Goal: Information Seeking & Learning: Learn about a topic

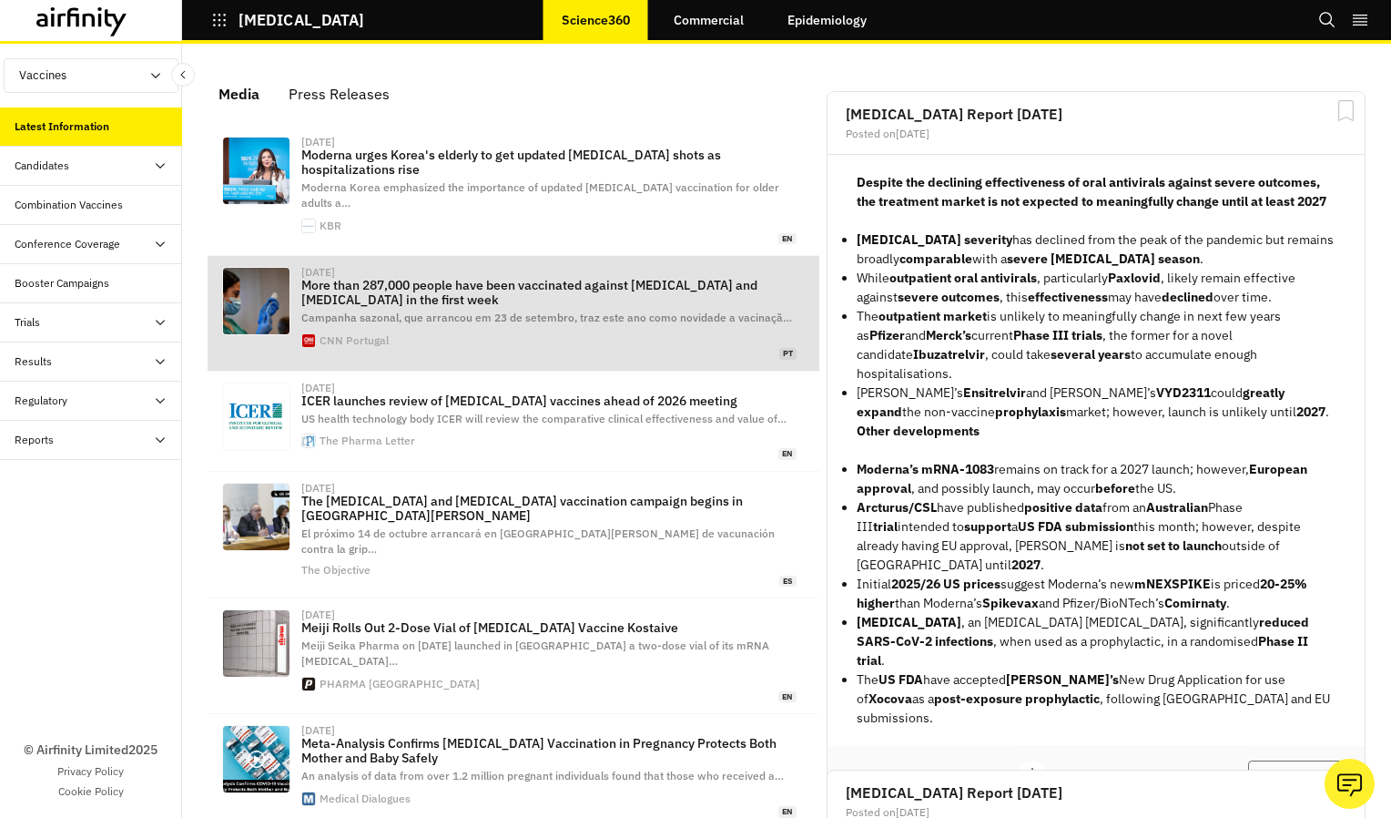
scroll to position [91, 0]
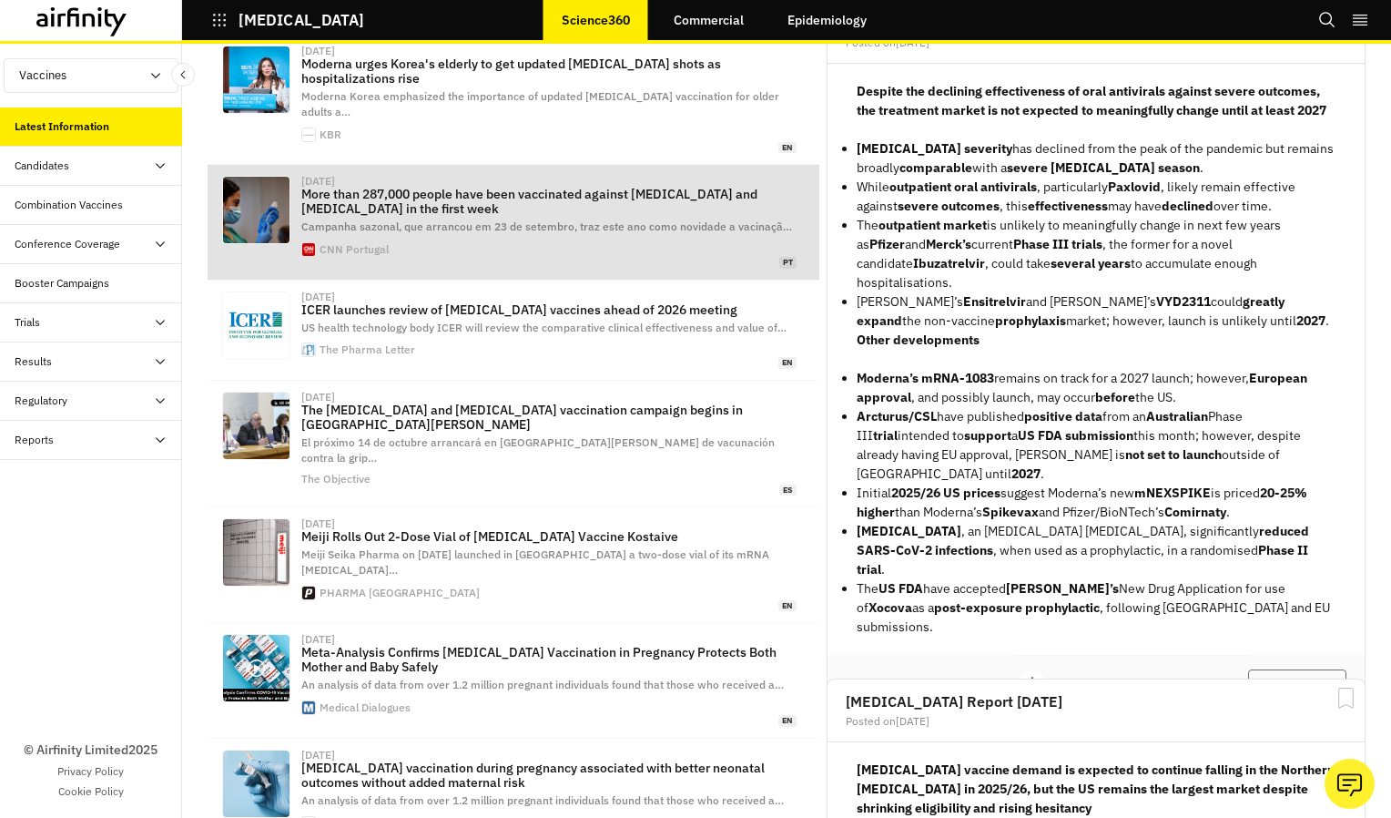
click at [525, 321] on div "US health technology body ICER will review the comparative clinical effectivene…" at bounding box center [548, 328] width 495 height 15
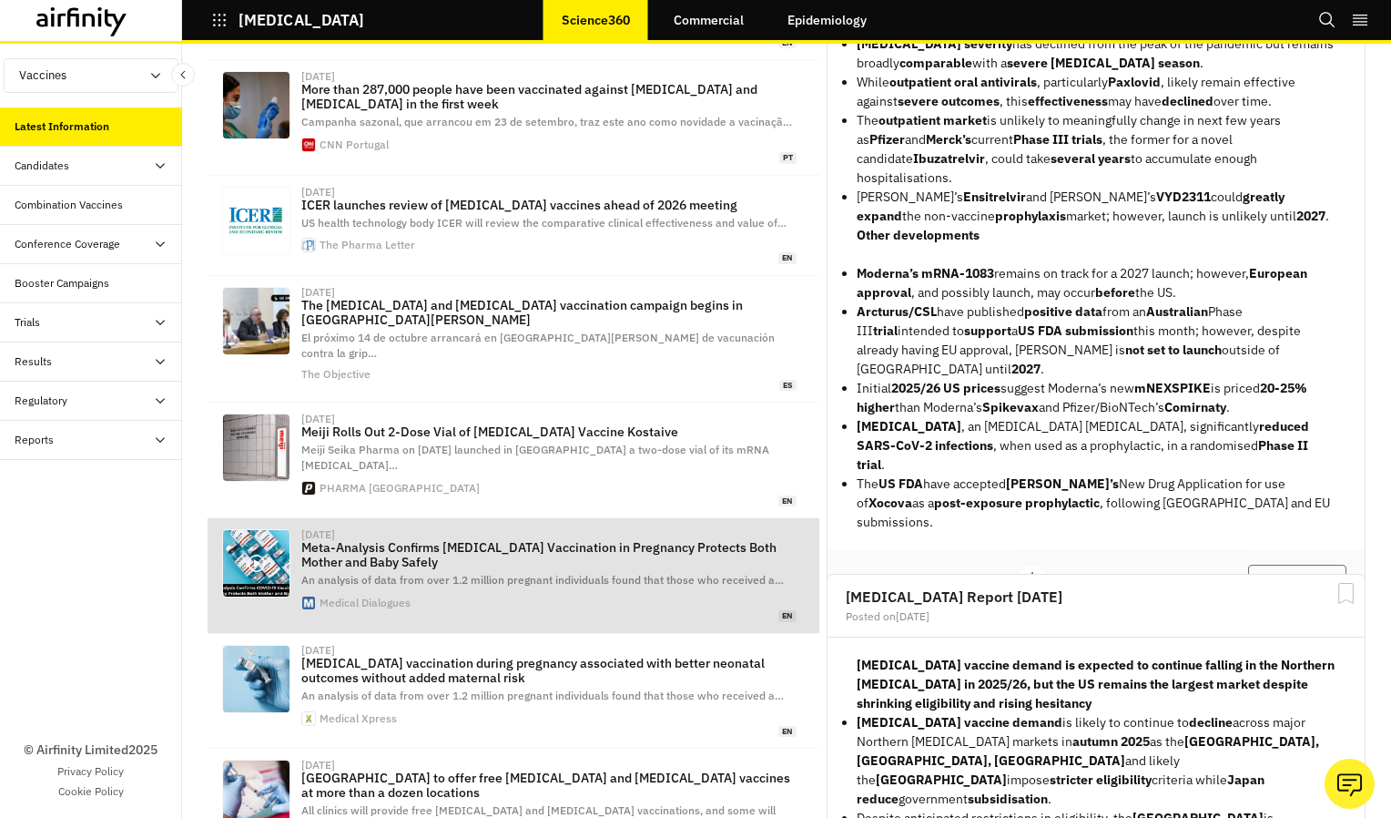
scroll to position [0, 0]
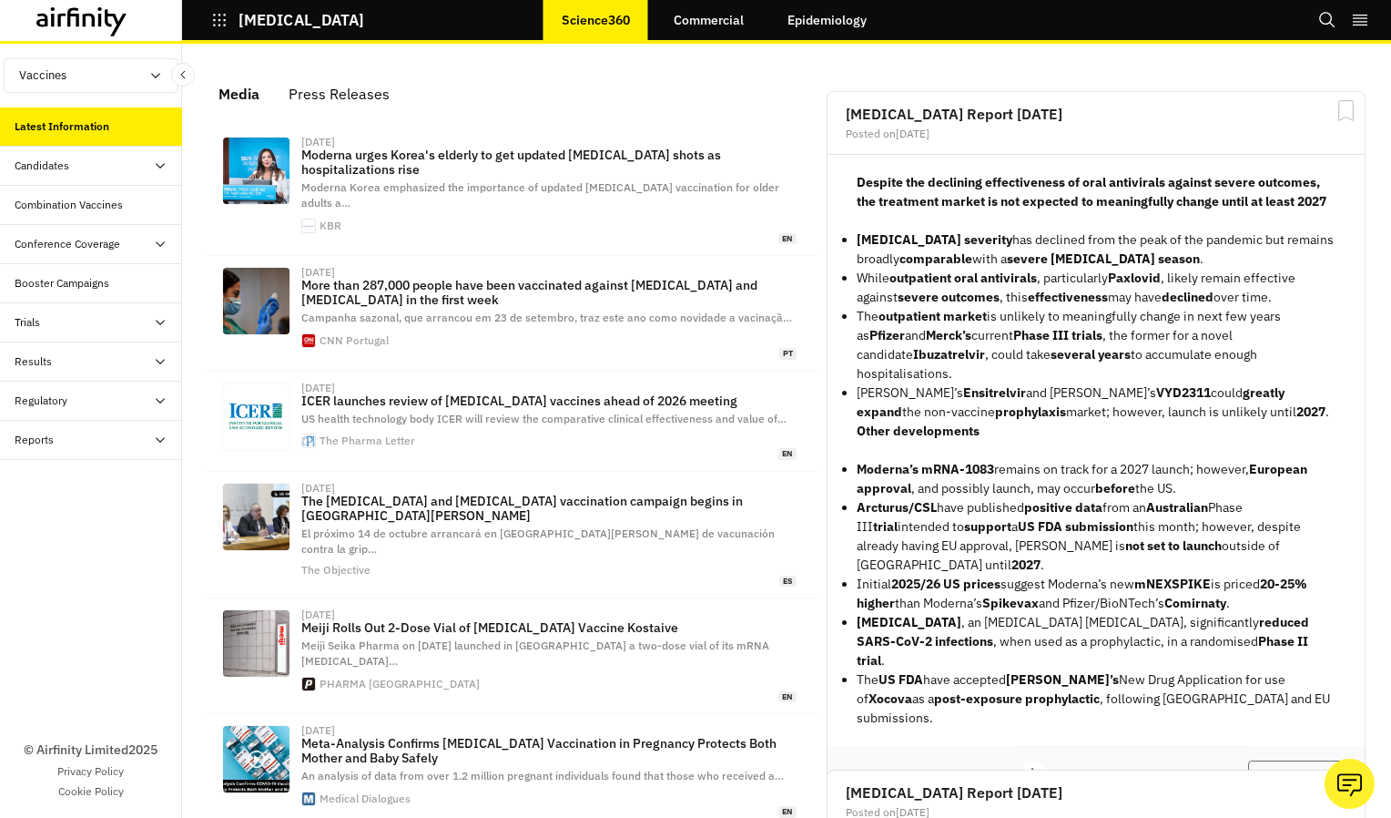
click at [106, 26] on icon at bounding box center [81, 21] width 91 height 29
